Goal: Information Seeking & Learning: Compare options

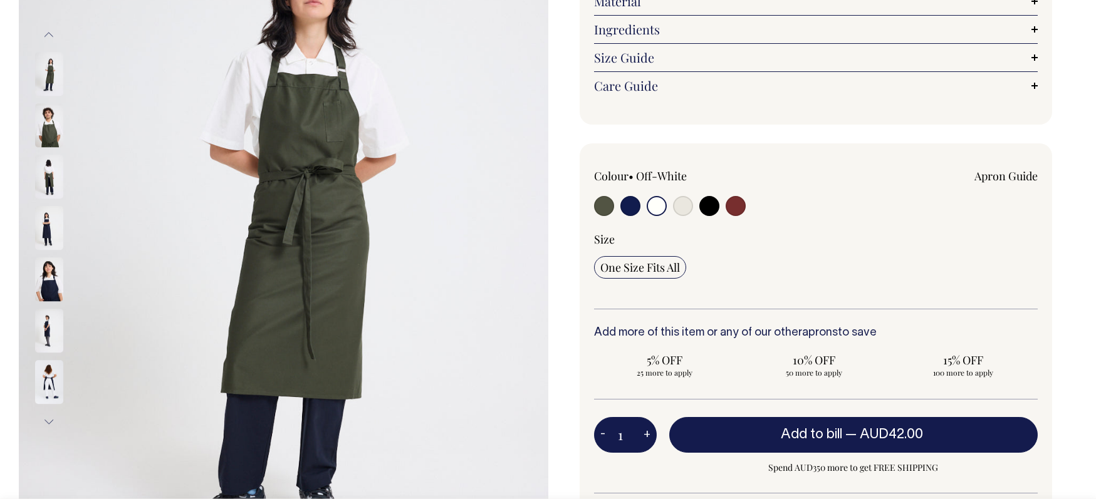
scroll to position [235, 0]
click at [657, 205] on input "radio" at bounding box center [656, 205] width 20 height 20
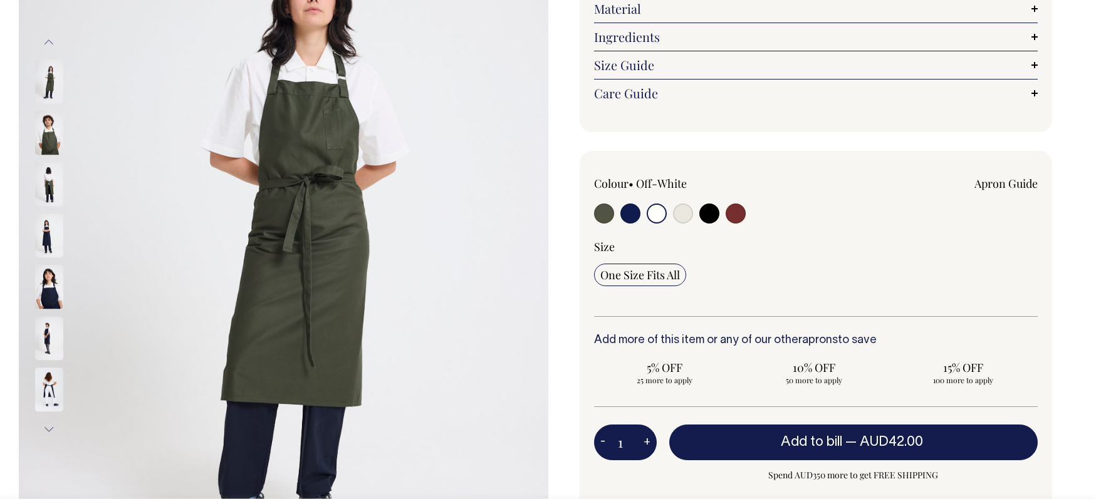
click at [656, 199] on div "Colour • Off-White" at bounding box center [682, 201] width 177 height 51
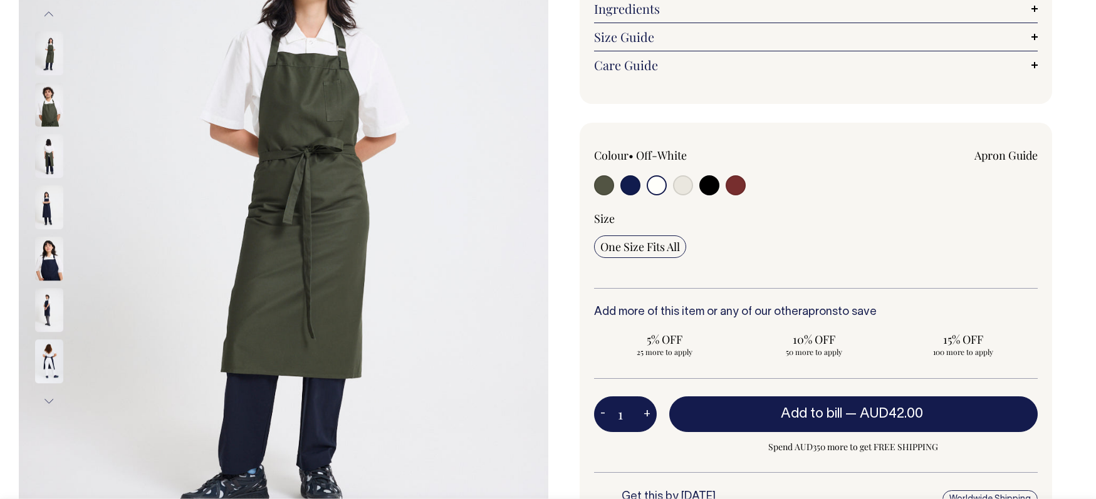
scroll to position [256, 0]
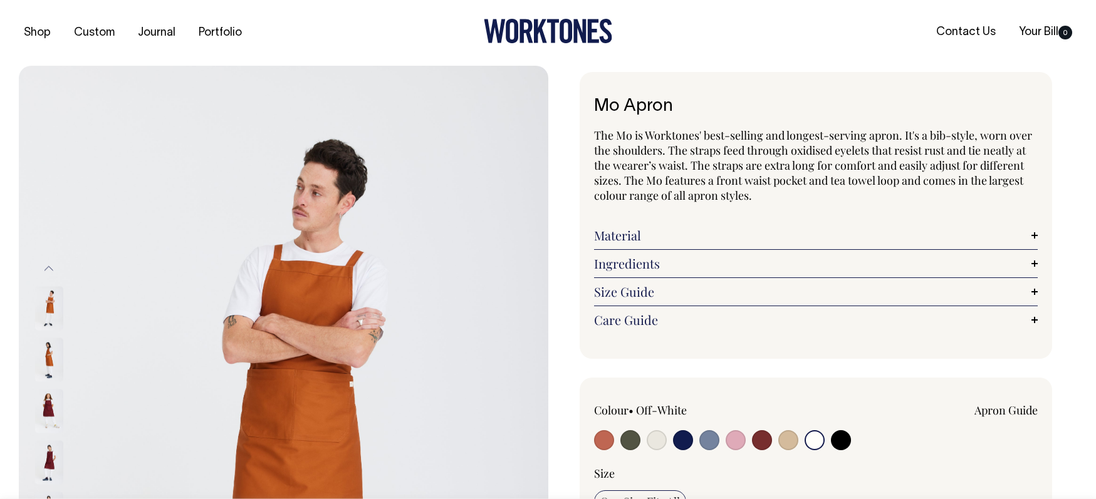
click at [816, 437] on input "radio" at bounding box center [814, 440] width 20 height 20
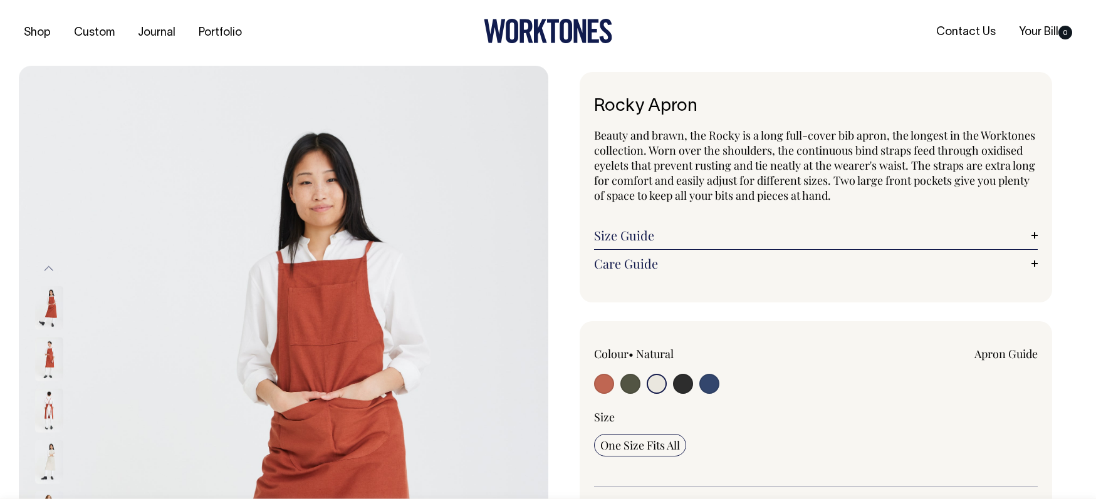
click at [657, 385] on input "radio" at bounding box center [656, 384] width 20 height 20
click at [655, 384] on input "radio" at bounding box center [656, 384] width 20 height 20
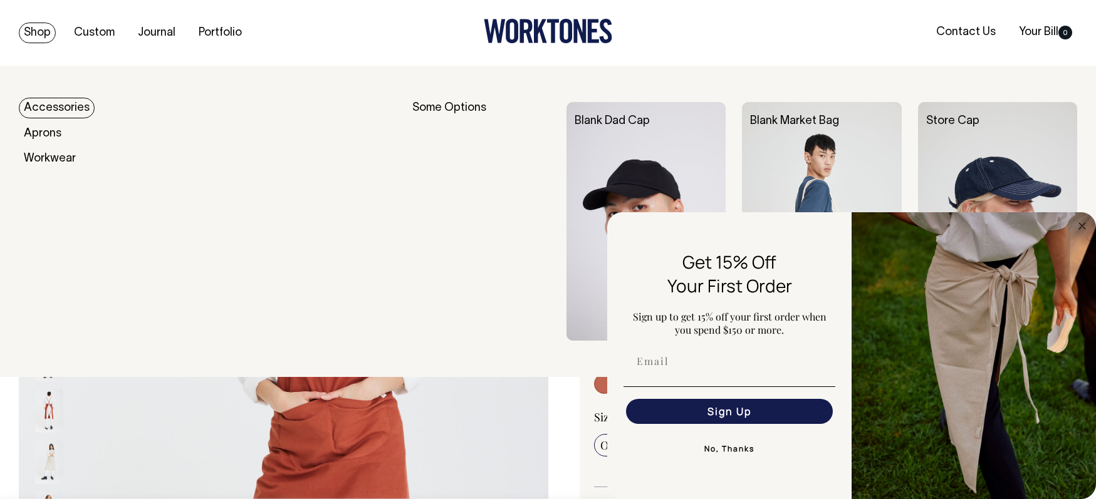
click at [40, 28] on link "Shop" at bounding box center [37, 33] width 37 height 21
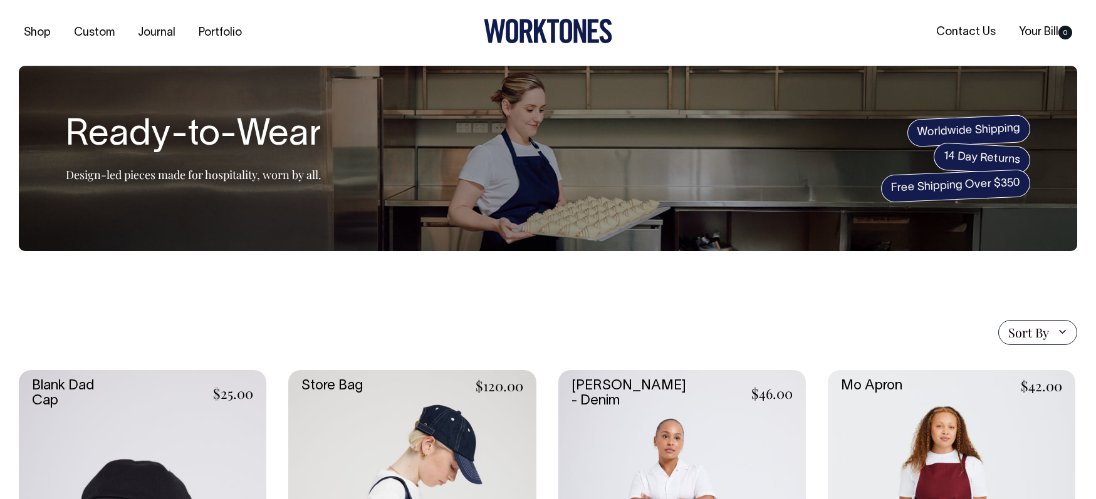
click at [832, 36] on ul "Contact Us Your Bill 0" at bounding box center [900, 33] width 353 height 14
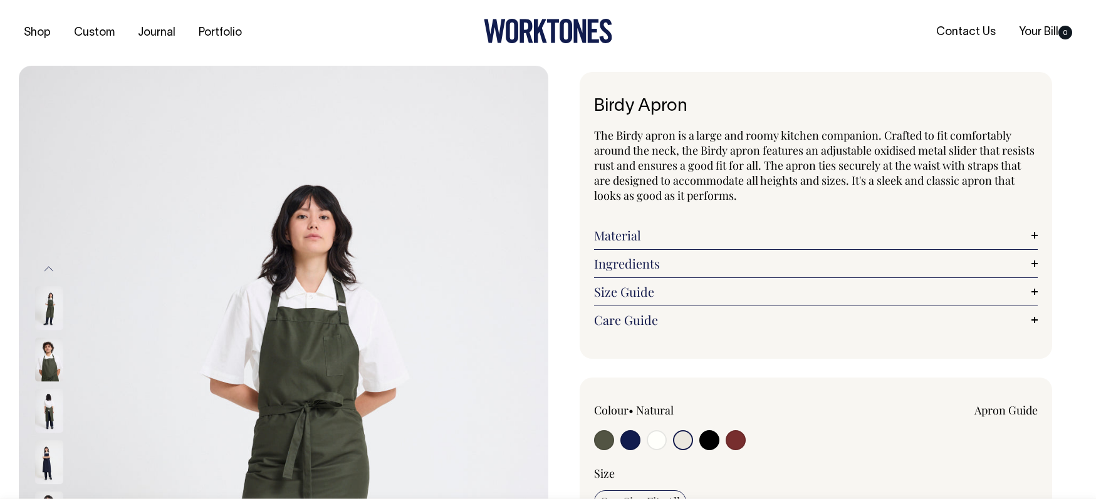
click at [660, 436] on input "radio" at bounding box center [656, 440] width 20 height 20
radio input "true"
select select "Off-White"
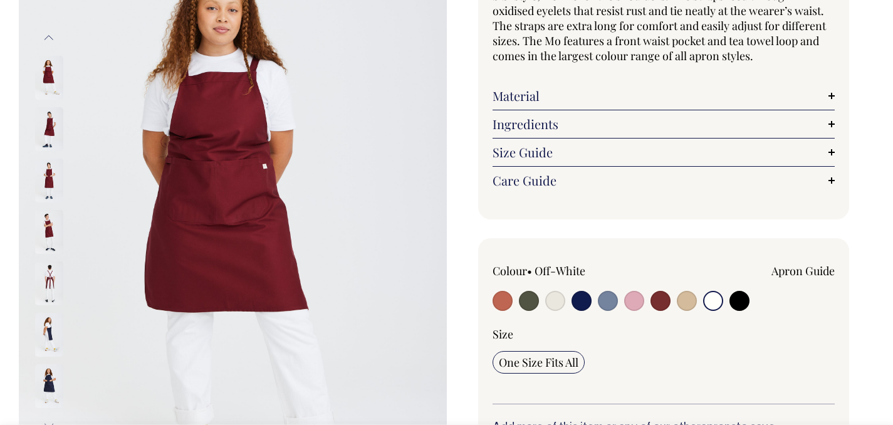
scroll to position [155, 0]
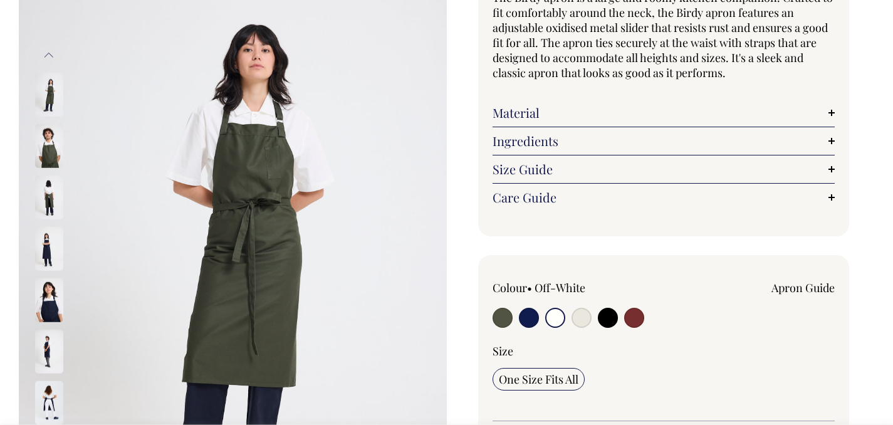
scroll to position [138, 0]
